Goal: Task Accomplishment & Management: Manage account settings

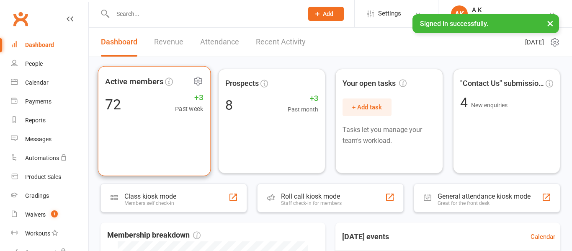
click at [160, 109] on div "72 +3 Past week" at bounding box center [154, 104] width 98 height 19
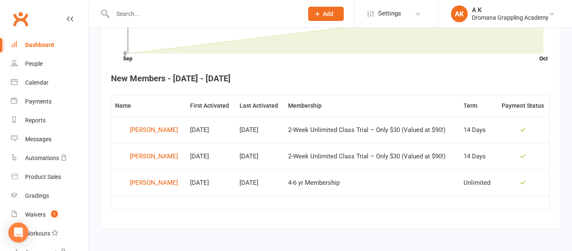
scroll to position [293, 0]
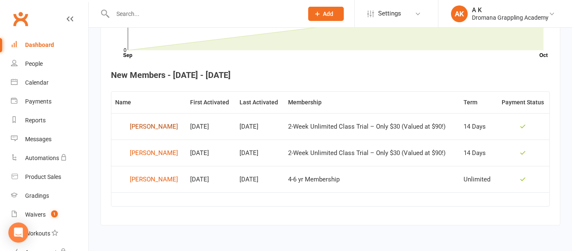
click at [133, 128] on div "[PERSON_NAME]" at bounding box center [154, 126] width 48 height 13
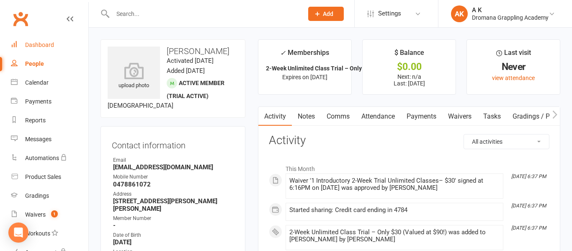
click at [50, 45] on div "Dashboard" at bounding box center [39, 44] width 29 height 7
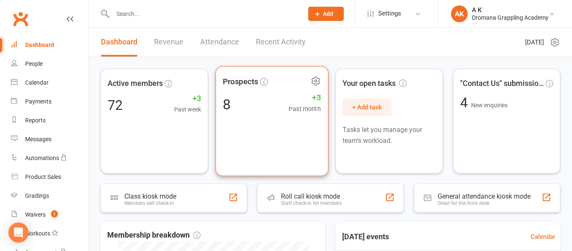
click at [274, 102] on div "8 +3 Past month" at bounding box center [272, 104] width 98 height 19
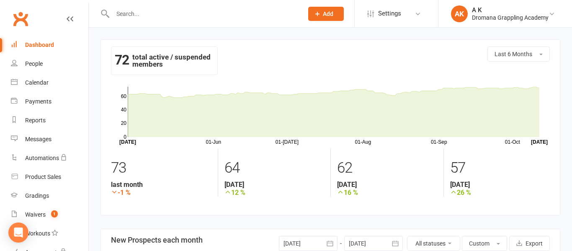
click at [52, 48] on div "Dashboard" at bounding box center [39, 44] width 29 height 7
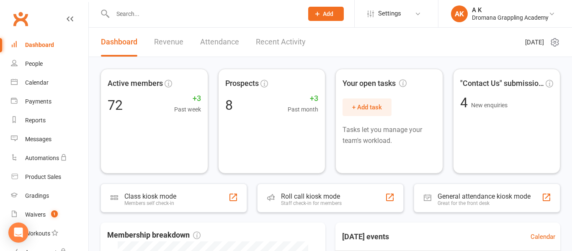
click at [180, 18] on input "text" at bounding box center [203, 14] width 187 height 12
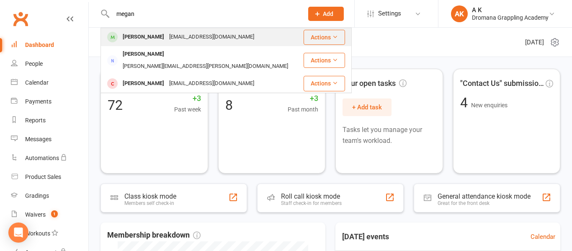
type input "megan"
click at [183, 38] on div "[EMAIL_ADDRESS][DOMAIN_NAME]" at bounding box center [212, 37] width 90 height 12
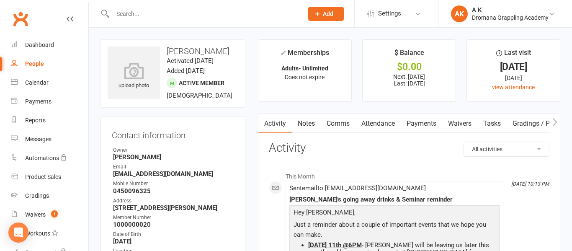
click at [433, 123] on link "Payments" at bounding box center [420, 123] width 41 height 19
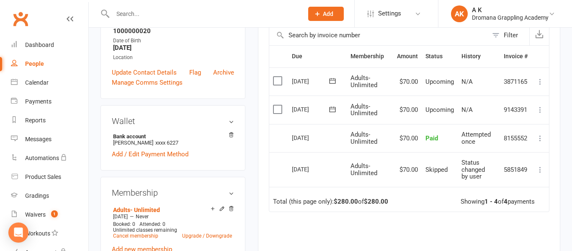
scroll to position [195, 0]
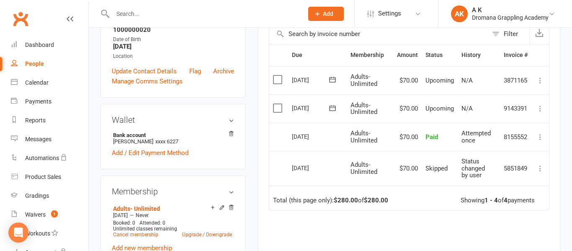
click at [540, 107] on icon at bounding box center [540, 108] width 8 height 8
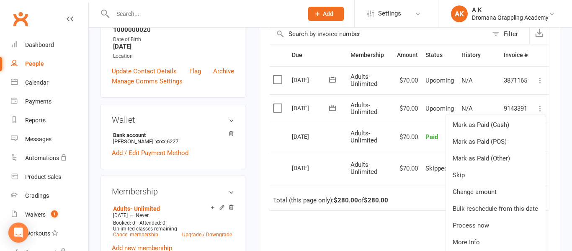
click at [435, 204] on td "Total (this page only): $280.00 of $280.00 Showing 1 - 4 of 4 payments" at bounding box center [409, 197] width 280 height 25
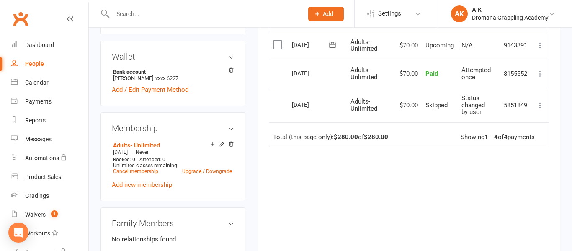
scroll to position [260, 0]
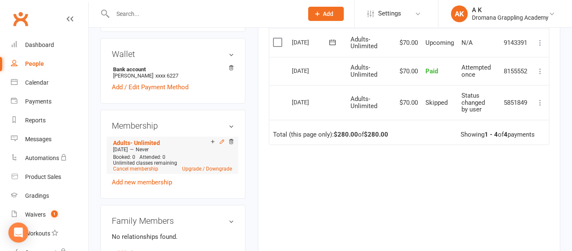
click at [221, 142] on icon at bounding box center [222, 142] width 4 height 4
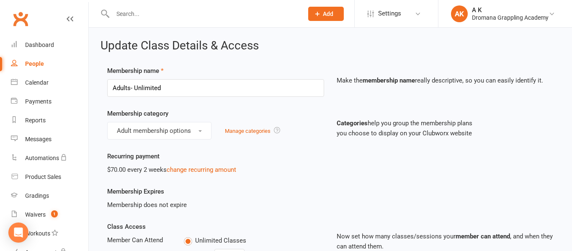
click at [74, 15] on div "Clubworx" at bounding box center [44, 23] width 88 height 31
click at [160, 17] on input "text" at bounding box center [203, 14] width 187 height 12
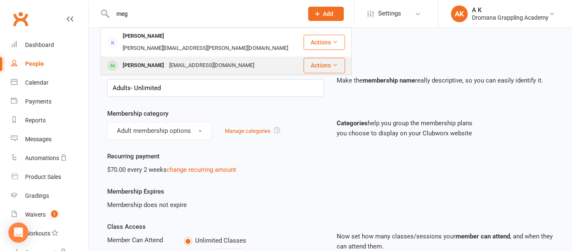
type input "meg"
click at [133, 59] on div "[PERSON_NAME]" at bounding box center [143, 65] width 46 height 12
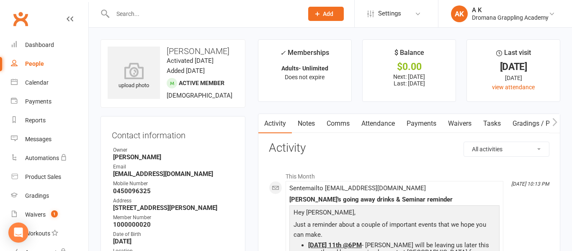
click at [412, 122] on link "Payments" at bounding box center [420, 123] width 41 height 19
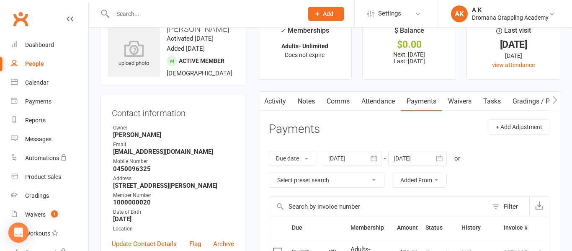
scroll to position [21, 0]
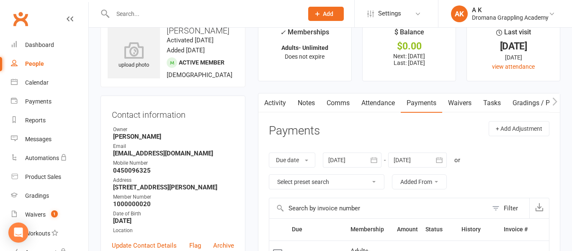
click at [555, 103] on icon "button" at bounding box center [554, 101] width 5 height 8
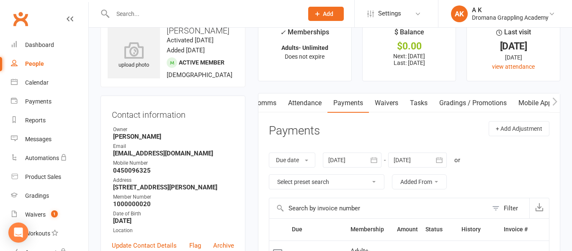
scroll to position [0, 73]
click at [264, 103] on icon "button" at bounding box center [263, 101] width 5 height 9
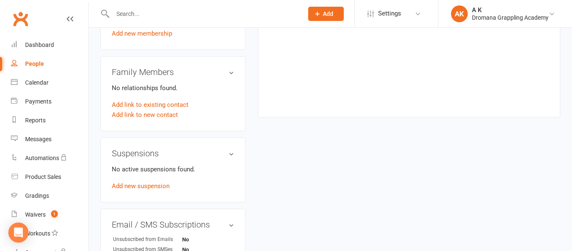
scroll to position [410, 0]
click at [147, 184] on link "Add new suspension" at bounding box center [141, 185] width 58 height 8
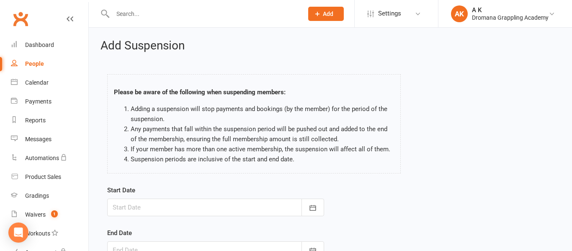
click at [147, 184] on div "Please be aware of the following when suspending members: Adding a suspension w…" at bounding box center [254, 125] width 306 height 119
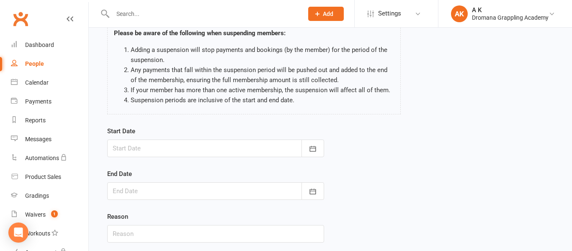
scroll to position [59, 0]
click at [275, 164] on form "Start Date [DATE] Sun Mon Tue Wed Thu Fri Sat 40 28 29 30 01 02 03 04 41 05 06 …" at bounding box center [215, 184] width 217 height 116
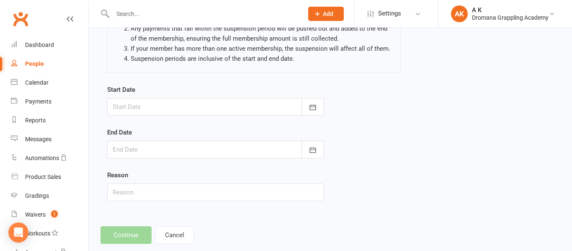
scroll to position [0, 0]
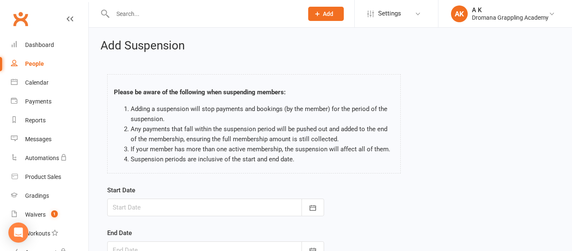
click at [135, 15] on input "text" at bounding box center [203, 14] width 187 height 12
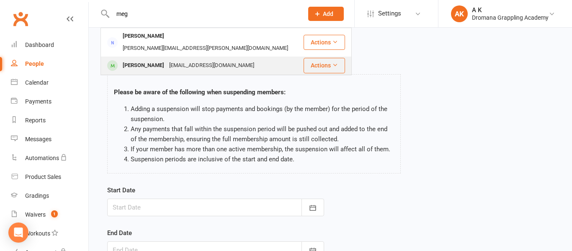
type input "meg"
click at [128, 59] on div "[PERSON_NAME]" at bounding box center [143, 65] width 46 height 12
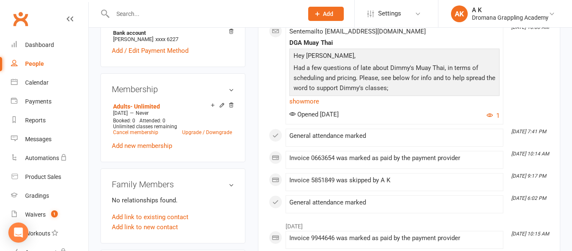
scroll to position [298, 0]
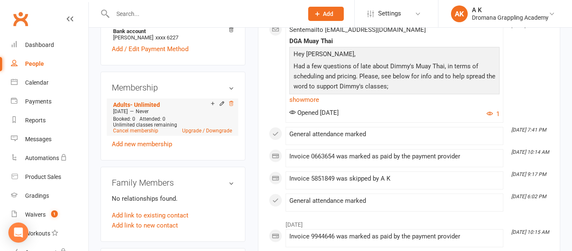
click at [232, 104] on icon at bounding box center [231, 103] width 6 height 6
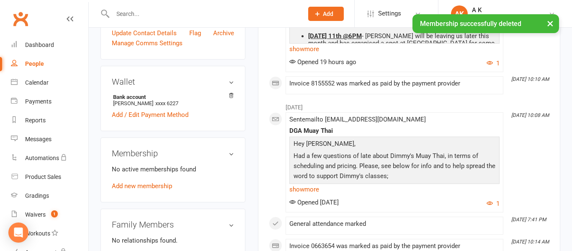
scroll to position [245, 0]
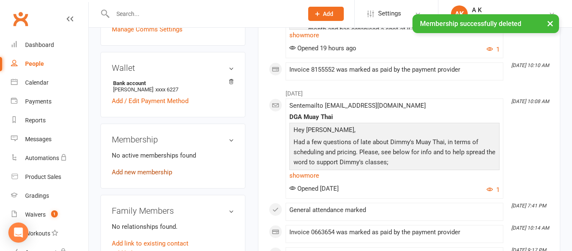
click at [163, 169] on link "Add new membership" at bounding box center [142, 172] width 60 height 8
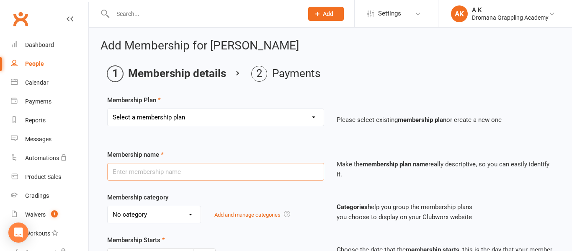
click at [163, 169] on input "text" at bounding box center [215, 172] width 217 height 18
click at [268, 123] on select "Select a membership plan Create new Membership Plan Casual Class Teenage Unlimi…" at bounding box center [216, 117] width 216 height 17
click at [216, 99] on div "Membership Plan Select a membership plan Create new Membership Plan Casual Clas…" at bounding box center [330, 116] width 446 height 43
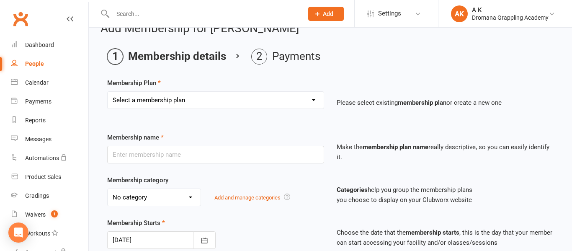
scroll to position [13, 0]
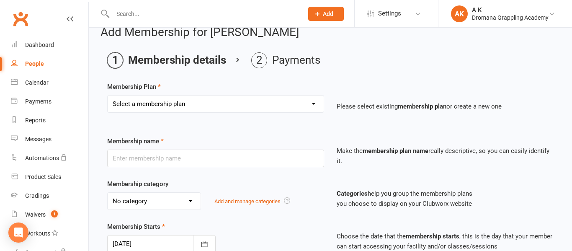
click at [216, 105] on select "Select a membership plan Create new Membership Plan Casual Class Teenage Unlimi…" at bounding box center [216, 103] width 216 height 17
click at [230, 83] on div "Membership Plan Select a membership plan Create new Membership Plan Casual Clas…" at bounding box center [330, 103] width 446 height 43
click at [212, 105] on select "Select a membership plan Create new Membership Plan Casual Class Teenage Unlimi…" at bounding box center [216, 103] width 216 height 17
click at [264, 234] on div "Membership Starts [DATE] [DATE] Sun Mon Tue Wed Thu Fri Sat 40 28 29 30 01 02 0…" at bounding box center [215, 236] width 229 height 31
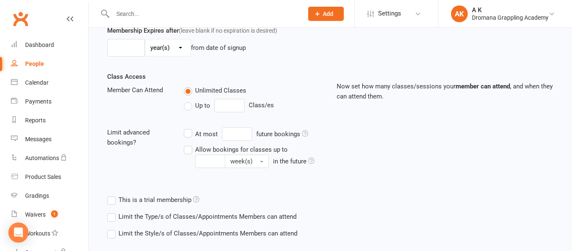
scroll to position [0, 0]
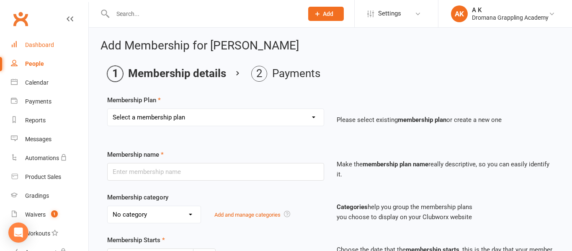
click at [47, 43] on div "Dashboard" at bounding box center [39, 44] width 29 height 7
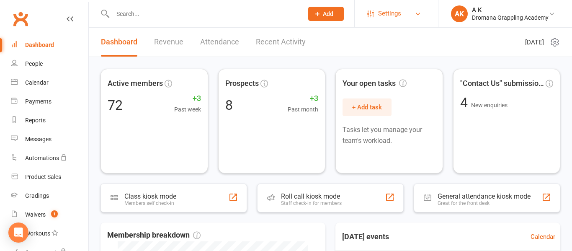
click at [407, 19] on link "Settings" at bounding box center [396, 13] width 58 height 19
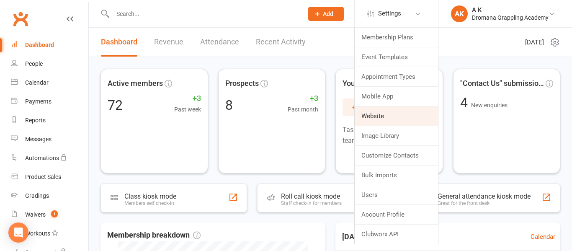
click at [377, 110] on link "Website" at bounding box center [395, 115] width 83 height 19
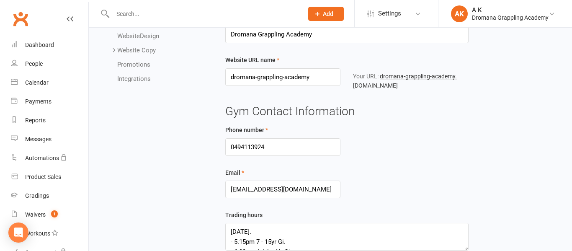
scroll to position [52, 0]
drag, startPoint x: 297, startPoint y: 185, endPoint x: 225, endPoint y: 183, distance: 72.4
click at [225, 183] on input "[EMAIL_ADDRESS][DOMAIN_NAME]" at bounding box center [282, 189] width 115 height 18
click at [407, 7] on link "Settings" at bounding box center [396, 13] width 58 height 19
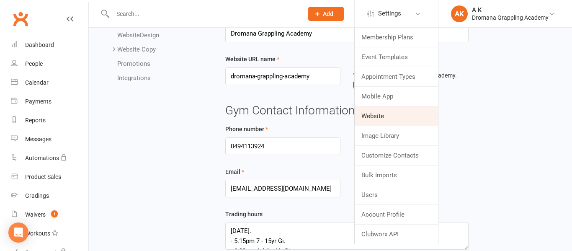
click at [398, 112] on link "Website" at bounding box center [395, 115] width 83 height 19
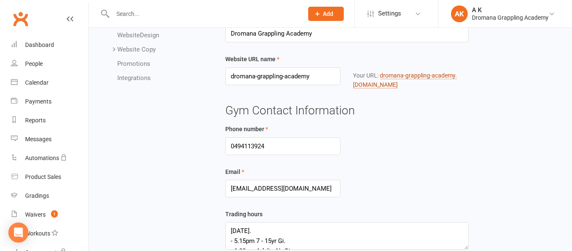
click at [384, 79] on link "dromana-grappling-academy .[DOMAIN_NAME]" at bounding box center [405, 80] width 104 height 16
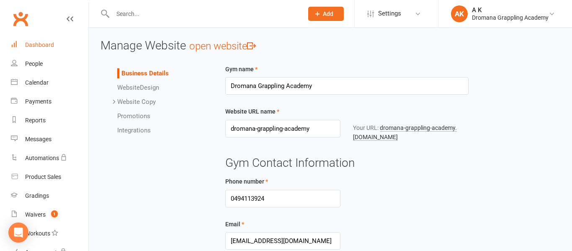
click at [54, 41] on link "Dashboard" at bounding box center [49, 45] width 77 height 19
